Goal: Find specific page/section: Find specific page/section

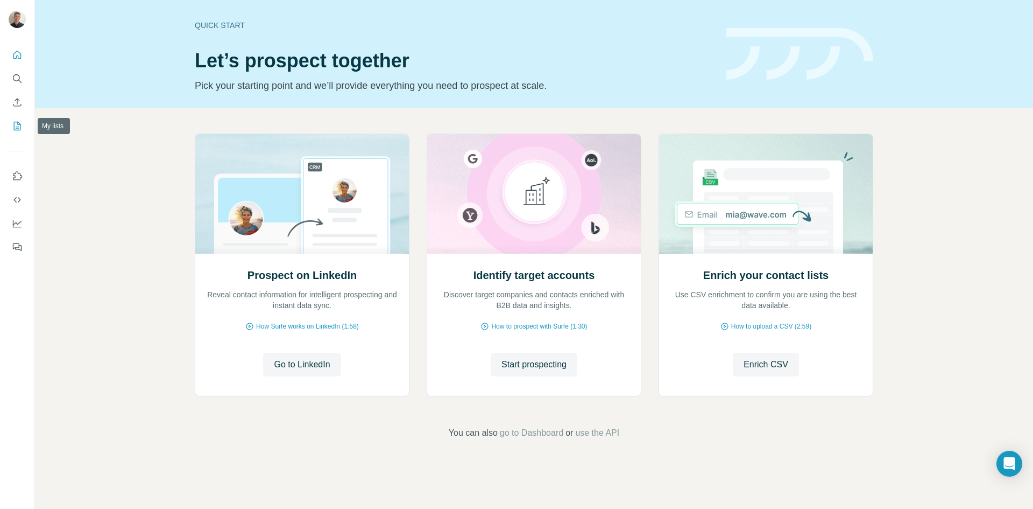
click at [17, 123] on icon "My lists" at bounding box center [17, 126] width 11 height 11
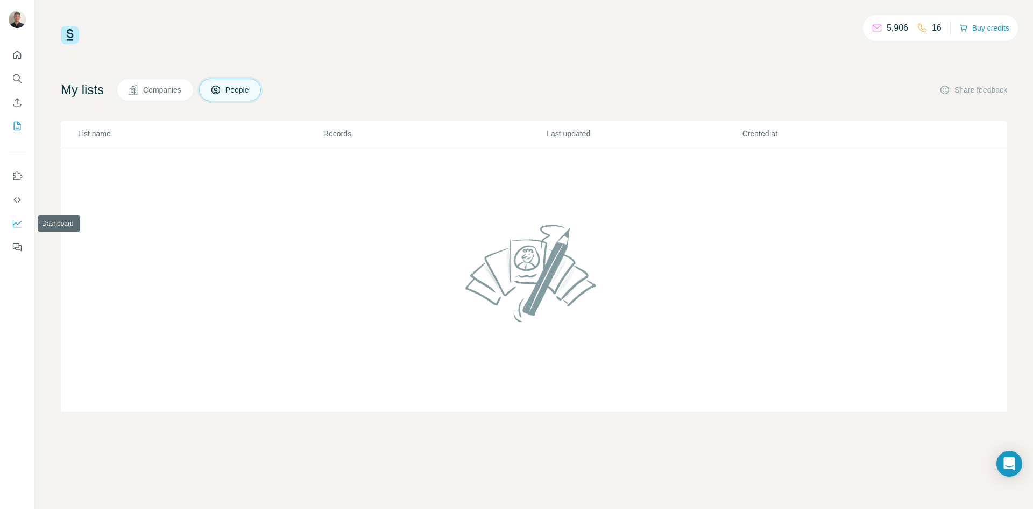
click at [19, 228] on icon "Dashboard" at bounding box center [17, 223] width 11 height 11
click at [18, 106] on icon "Enrich CSV" at bounding box center [17, 102] width 8 height 8
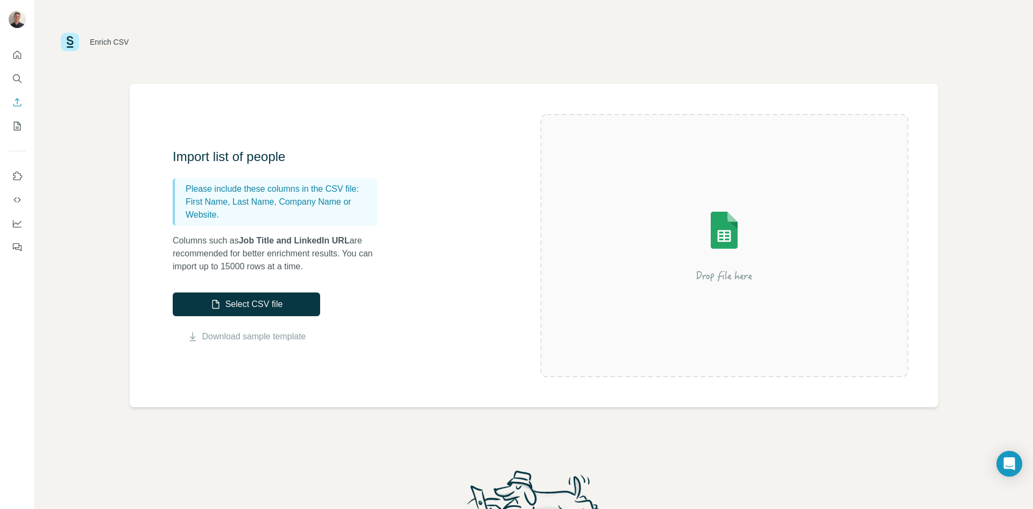
click at [25, 125] on div at bounding box center [17, 148] width 34 height 218
click at [23, 125] on button "My lists" at bounding box center [17, 125] width 17 height 19
